Goal: Transaction & Acquisition: Book appointment/travel/reservation

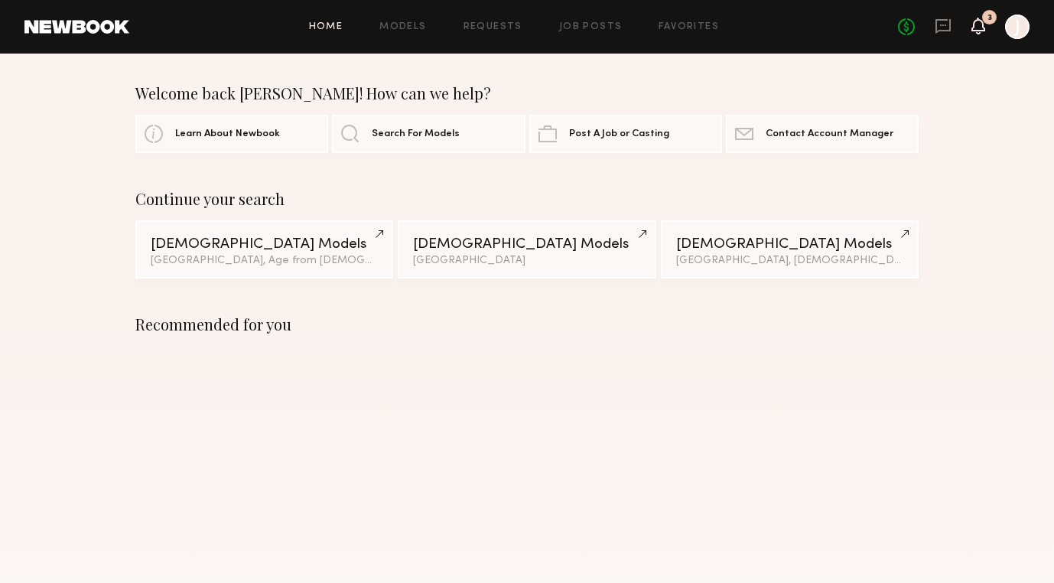
click at [976, 24] on icon at bounding box center [978, 25] width 12 height 11
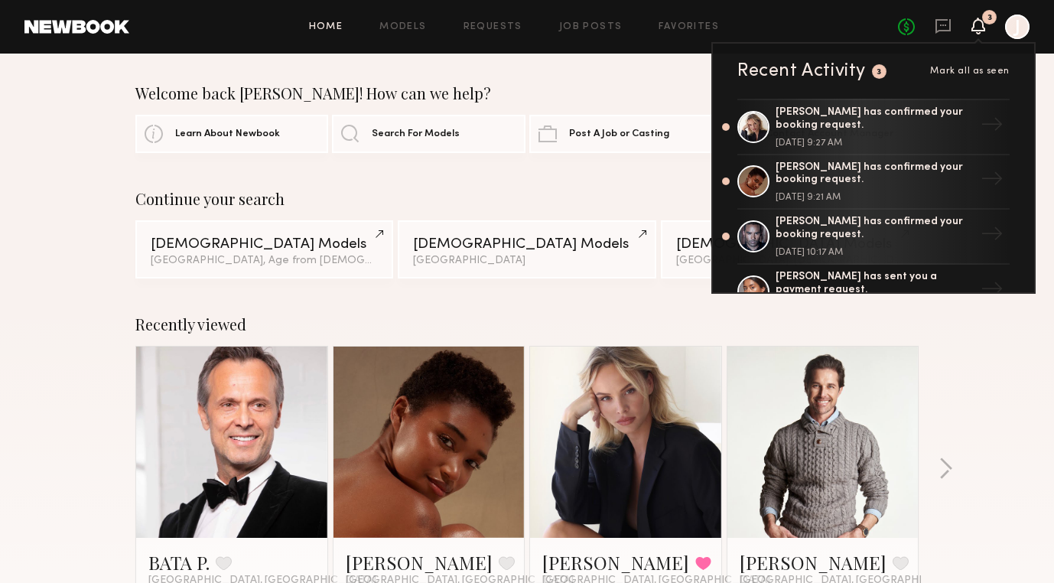
click at [625, 197] on div "Continue your search" at bounding box center [526, 199] width 783 height 18
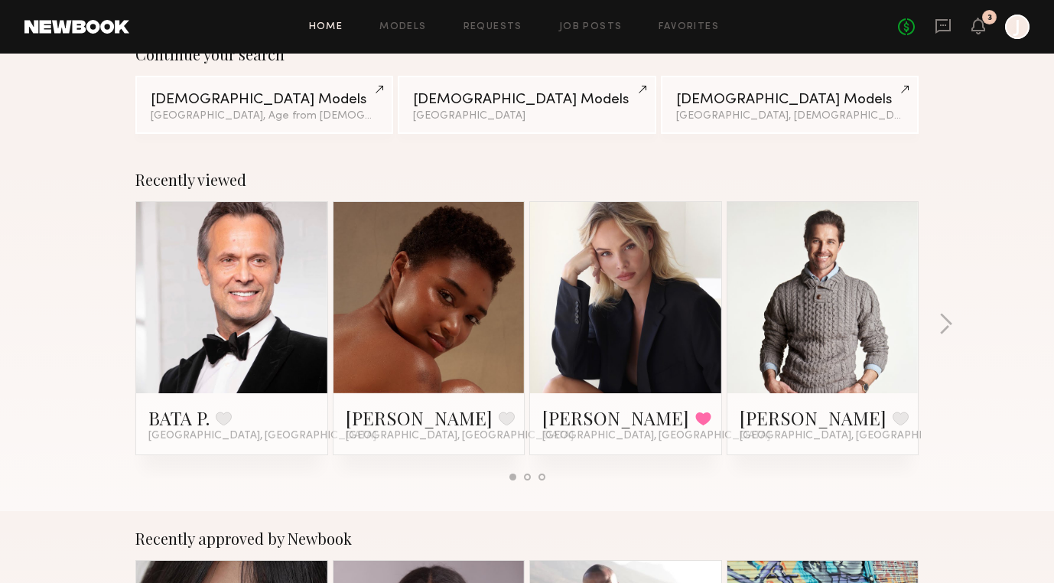
scroll to position [145, 0]
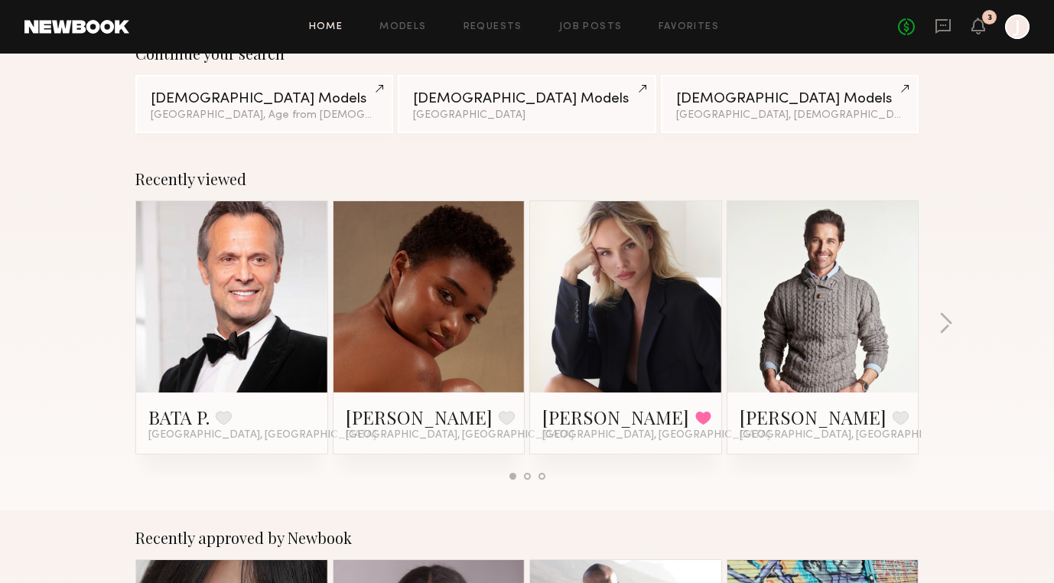
click at [218, 275] on link at bounding box center [231, 296] width 93 height 191
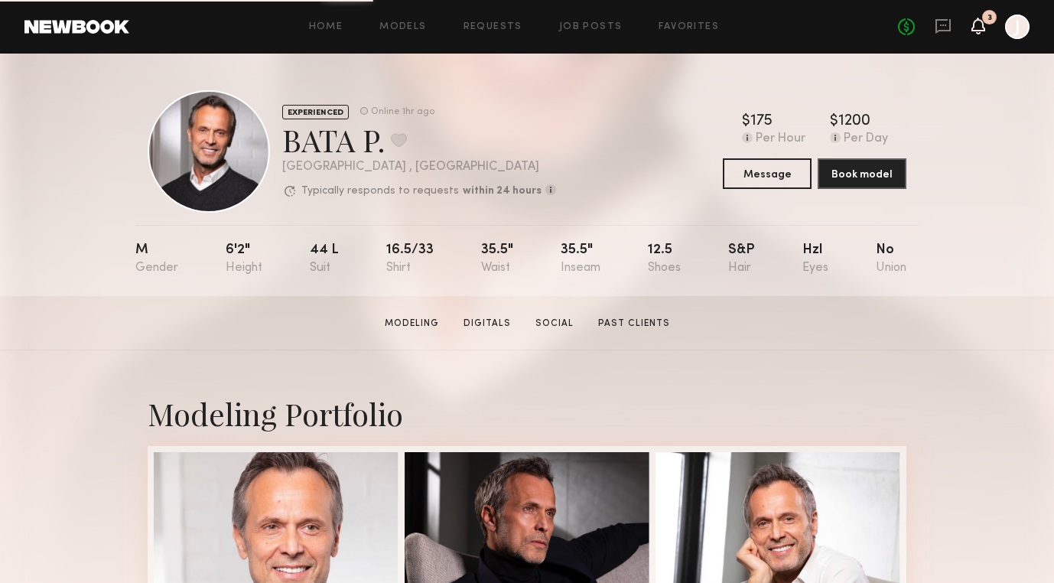
click at [980, 24] on icon at bounding box center [978, 25] width 12 height 11
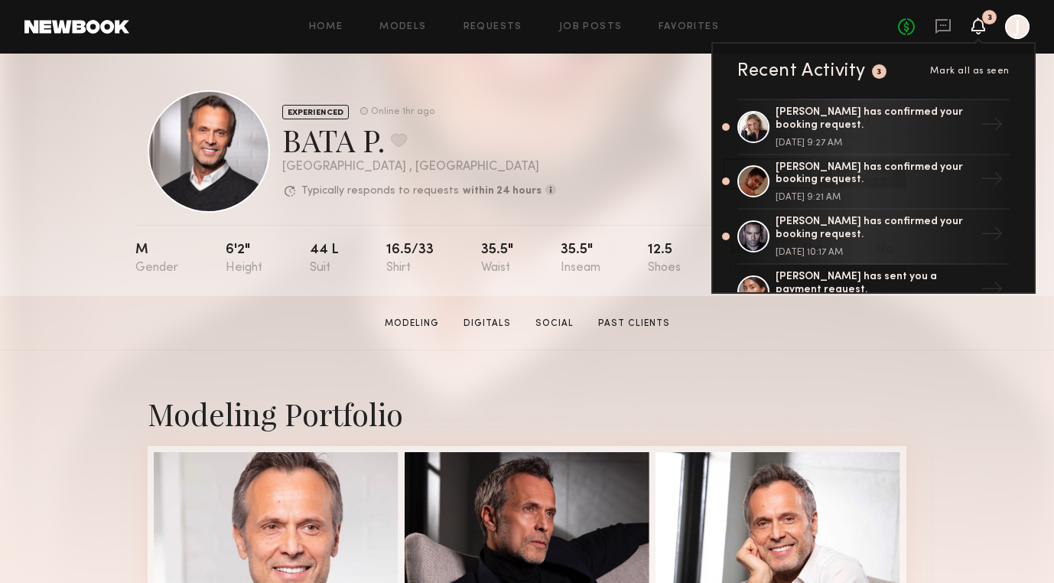
click at [657, 148] on div "EXPERIENCED Online 1hr ago BATA P. Favorite [GEOGRAPHIC_DATA] , [GEOGRAPHIC_DAT…" at bounding box center [527, 151] width 759 height 122
